Goal: Check status

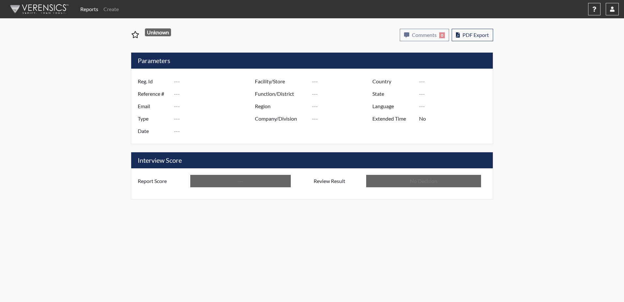
type input "fen8234"
type input "50875"
type input "---"
type input "Corrections Pre-Employment"
type input "[DATE]"
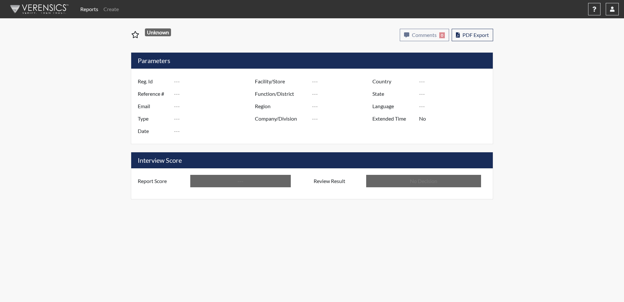
type input "Coastal SP"
type input "[GEOGRAPHIC_DATA]"
type input "[US_STATE]"
type input "English"
type input "Below Conditions"
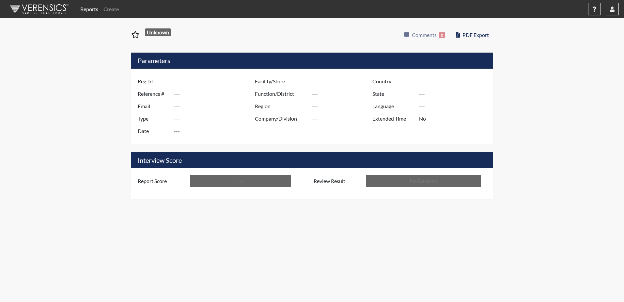
type input "In Review"
type input "KMI6305"
type input "50834"
type input "---"
type input "Corrections Pre-Employment"
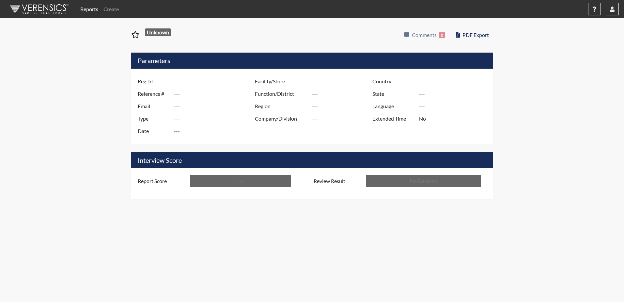
type input "Aug 19, 2025"
type input "[GEOGRAPHIC_DATA]"
type input "[US_STATE]"
type input "English"
type input "Below Conditions"
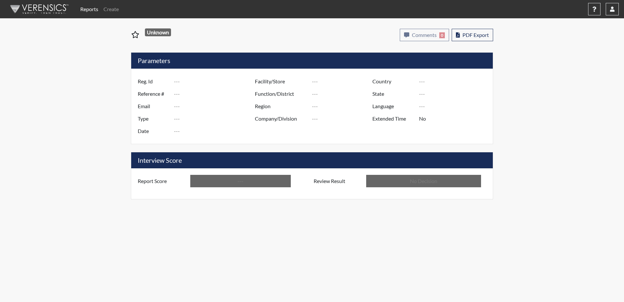
type input "In Review"
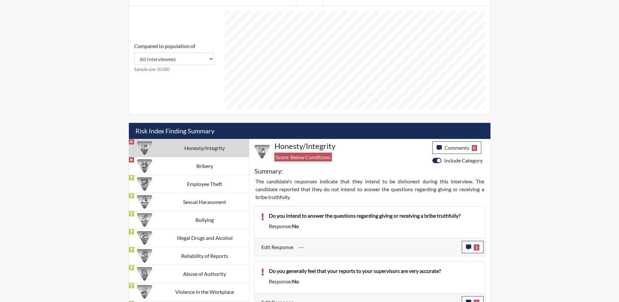
scroll to position [261, 0]
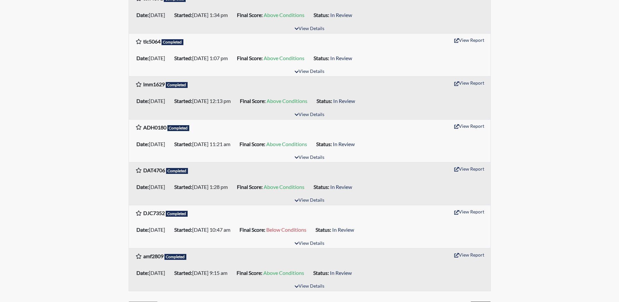
scroll to position [891, 0]
